Goal: Check status

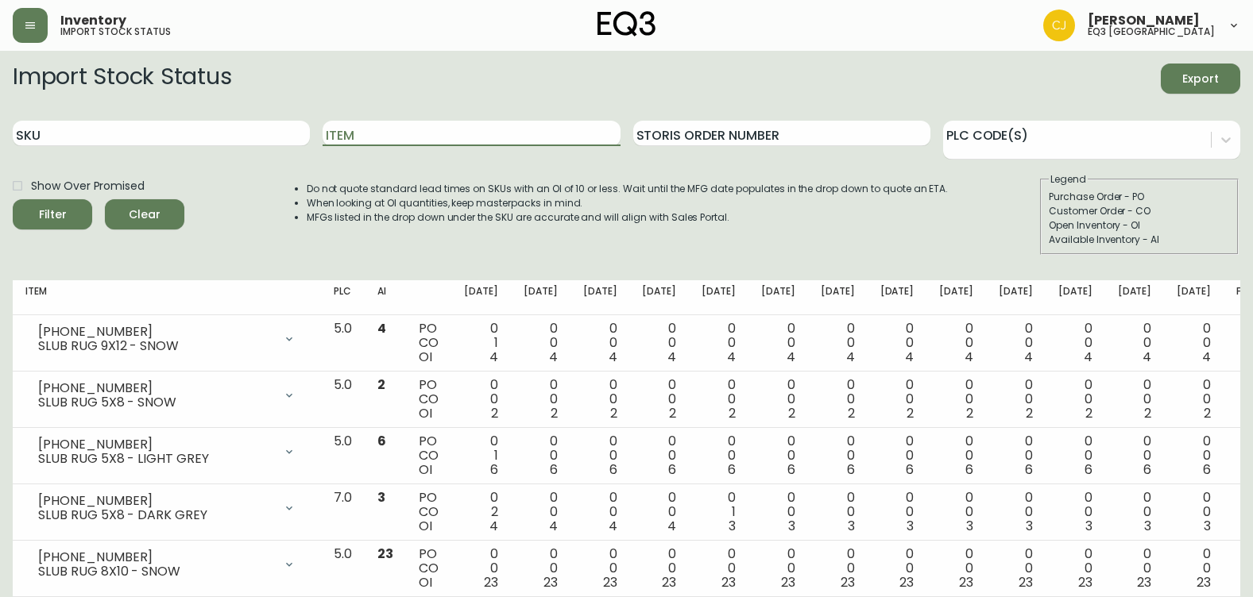
click at [241, 138] on input "SKU" at bounding box center [161, 133] width 297 height 25
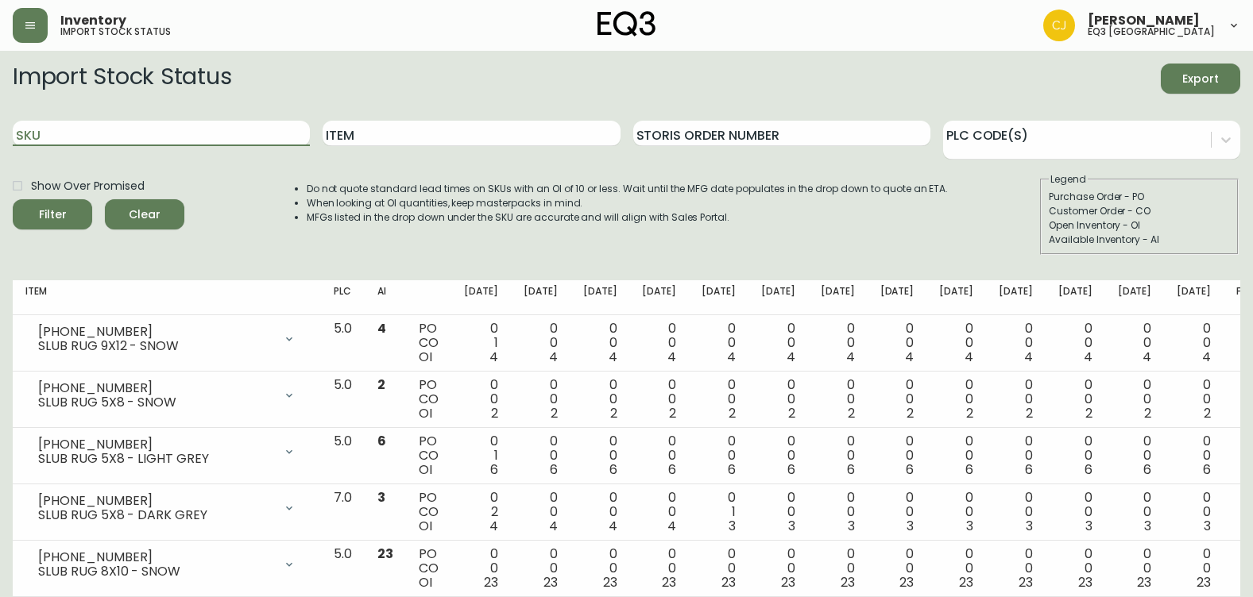
paste input "7050-350-13-A"
click at [13, 199] on button "Filter" at bounding box center [52, 214] width 79 height 30
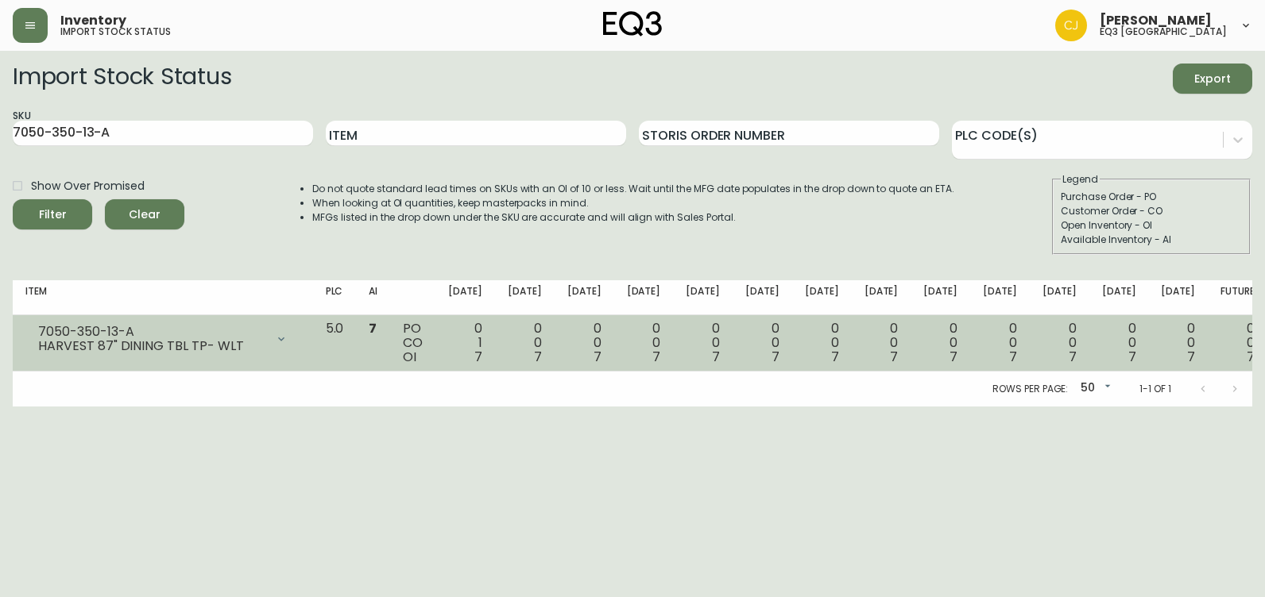
click at [655, 331] on td "0 0 7" at bounding box center [644, 343] width 60 height 56
click at [187, 333] on div "7050-350-13-A" at bounding box center [151, 332] width 227 height 14
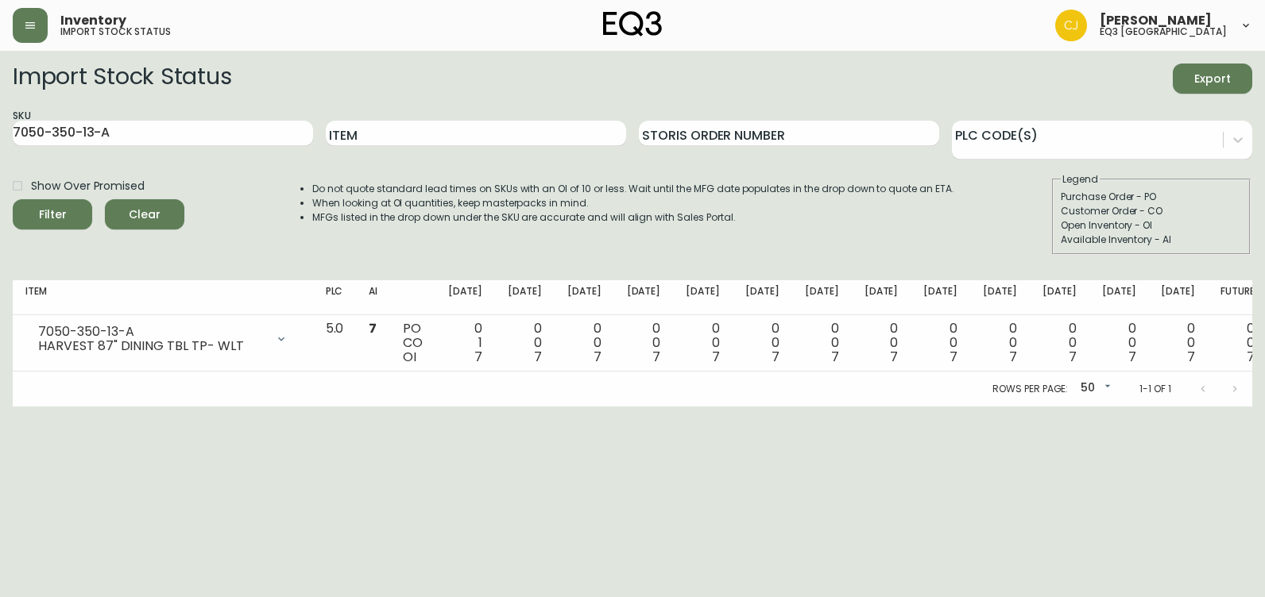
drag, startPoint x: 139, startPoint y: 129, endPoint x: 0, endPoint y: 157, distance: 141.6
click at [0, 133] on html "Inventory import stock status [PERSON_NAME] eq3 [GEOGRAPHIC_DATA] Import Stock …" at bounding box center [632, 203] width 1265 height 407
paste input "[PHONE_NUMBER]"
click at [13, 199] on button "Filter" at bounding box center [52, 214] width 79 height 30
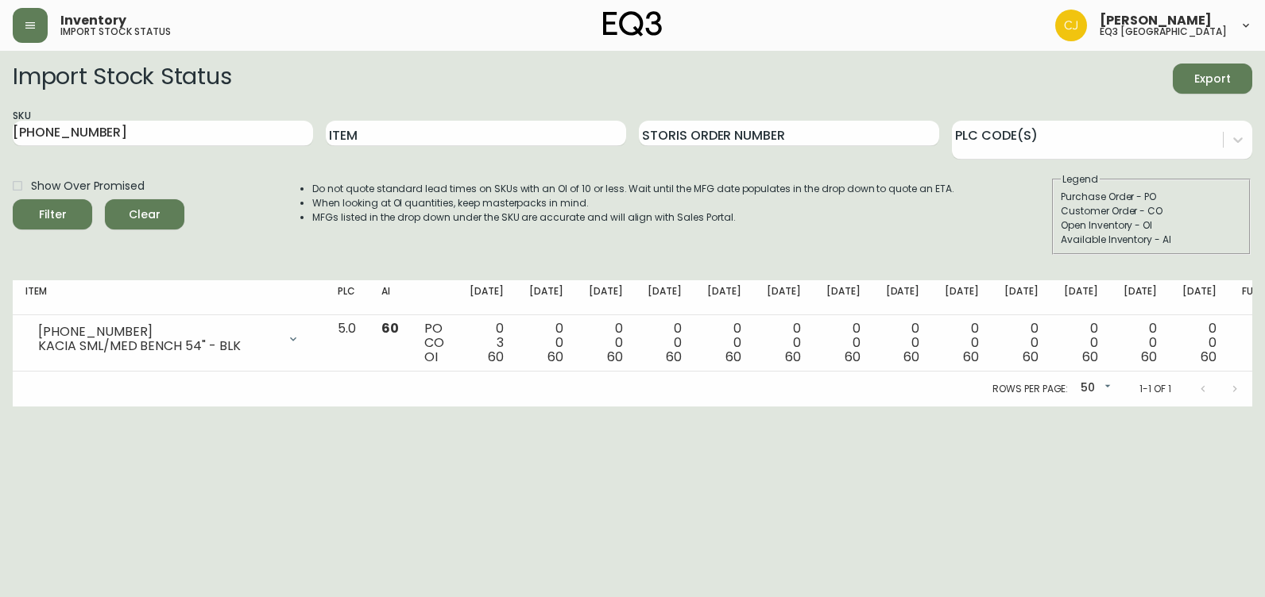
click at [58, 112] on div "SKU [PHONE_NUMBER]" at bounding box center [163, 134] width 300 height 52
click at [51, 126] on input "[PHONE_NUMBER]" at bounding box center [163, 133] width 300 height 25
click at [0, 131] on html "Inventory import stock status [PERSON_NAME] eq3 [GEOGRAPHIC_DATA] Import Stock …" at bounding box center [632, 203] width 1265 height 407
paste input "00"
type input "[PHONE_NUMBER]"
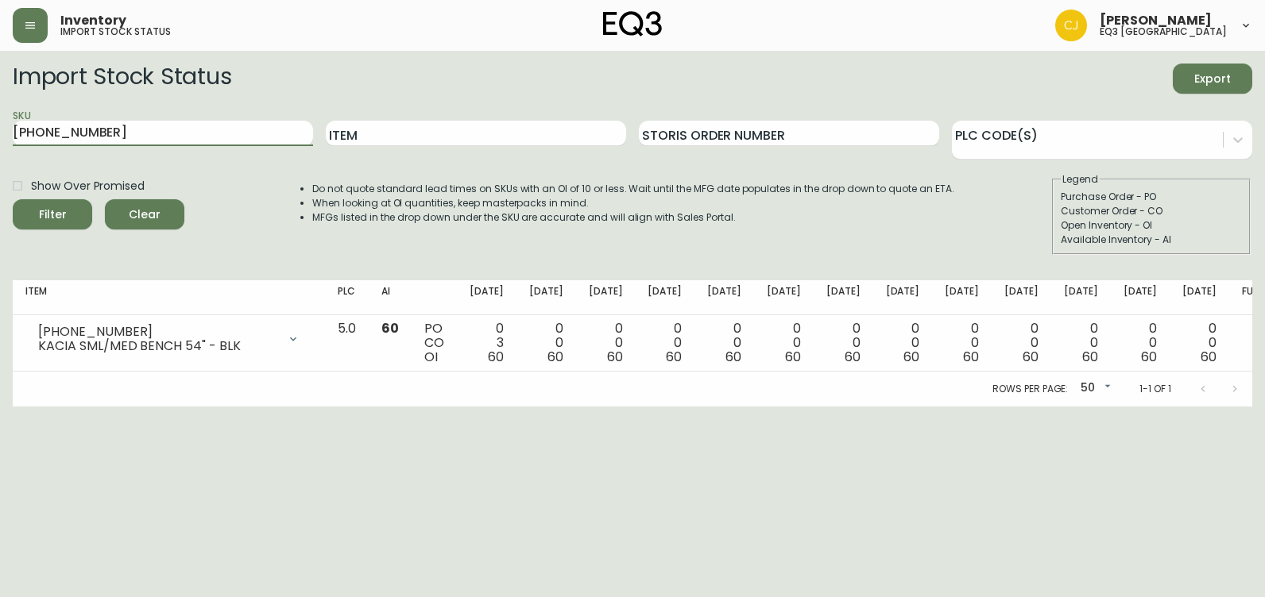
click at [13, 199] on button "Filter" at bounding box center [52, 214] width 79 height 30
